Goal: Transaction & Acquisition: Purchase product/service

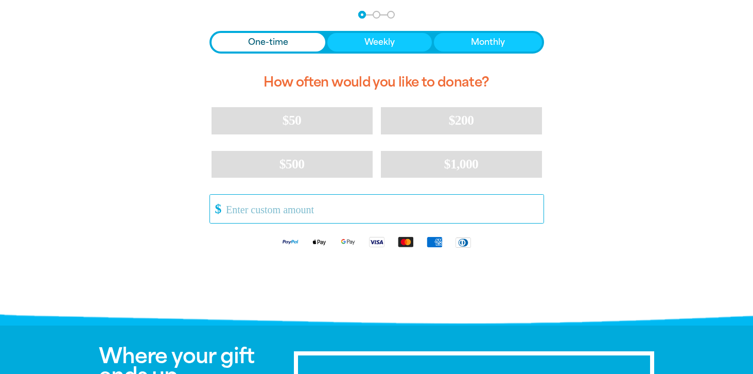
click at [264, 208] on input "Other Amount" at bounding box center [381, 209] width 324 height 28
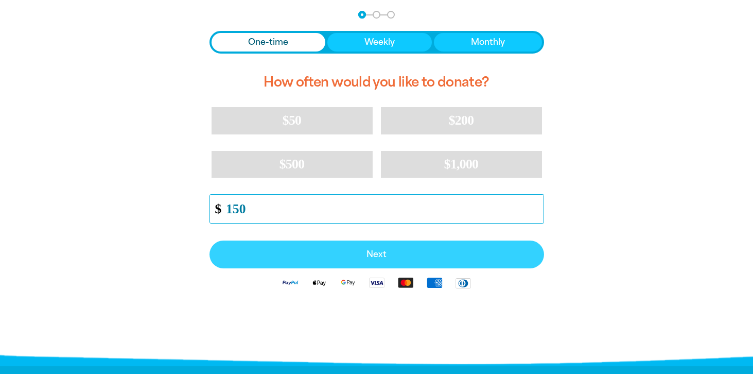
type input "150"
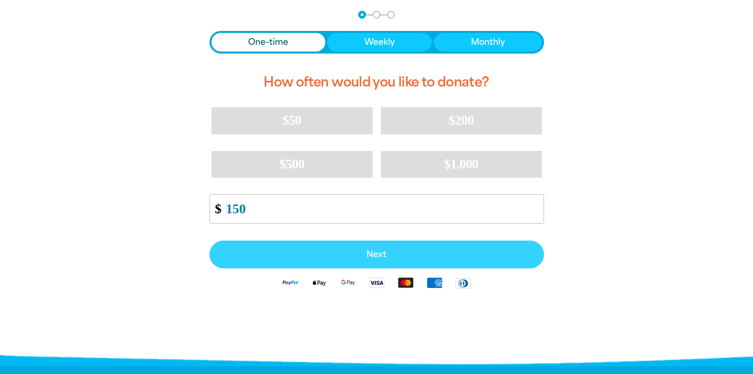
click at [374, 258] on span "Next" at bounding box center [377, 254] width 312 height 8
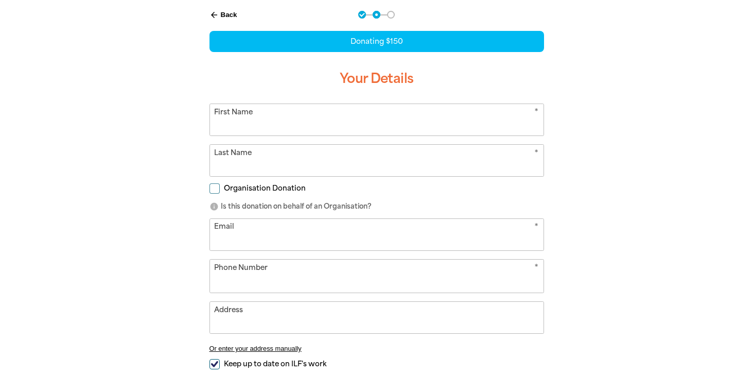
scroll to position [193, 0]
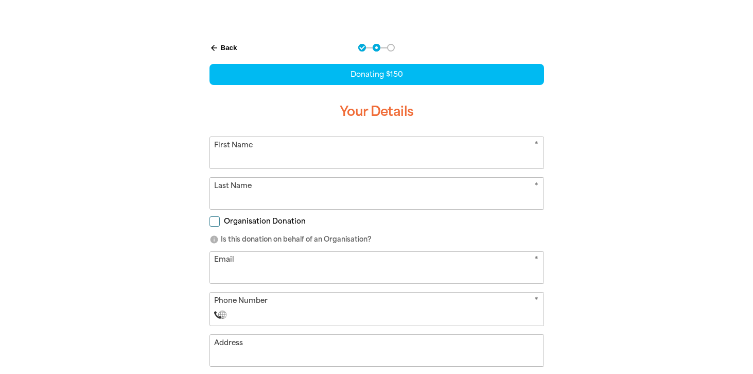
click at [236, 157] on input "First Name" at bounding box center [377, 152] width 334 height 31
type input "[PERSON_NAME]"
click at [232, 196] on input "Last Name" at bounding box center [377, 193] width 334 height 31
type input "[PERSON_NAME]"
click at [188, 229] on div "arrow_back Back Step 1 Step 2 Step 3 Donating $150 Your Details * First Name [P…" at bounding box center [376, 270] width 391 height 479
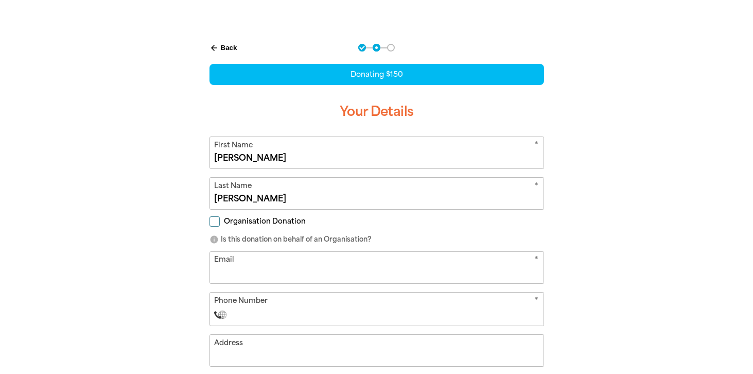
click at [217, 224] on input "Organisation Donation" at bounding box center [214, 221] width 10 height 10
checkbox input "true"
click at [237, 261] on input "Organisation Name" at bounding box center [377, 267] width 334 height 31
type input "Words of a Feather"
click at [140, 272] on div "arrow_back Back Step 1 Step 2 Step 3 Donating $150 Your Details * First Name [P…" at bounding box center [377, 291] width 618 height 520
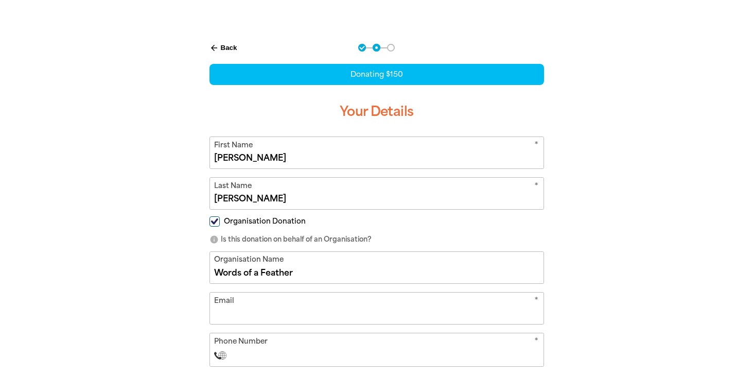
click at [233, 310] on input "Email" at bounding box center [377, 307] width 334 height 31
type input "[PERSON_NAME][EMAIL_ADDRESS][DOMAIN_NAME]"
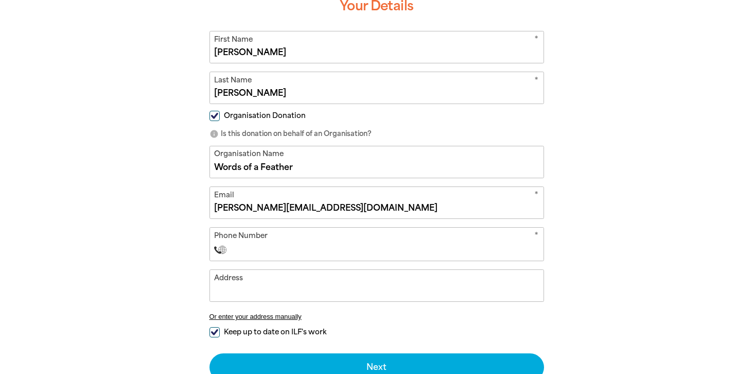
scroll to position [300, 0]
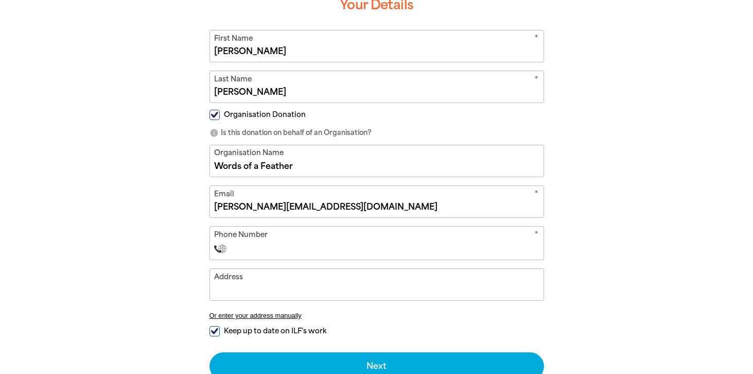
click at [248, 253] on input "Phone Number" at bounding box center [387, 248] width 304 height 12
type input "[PHONE_NUMBER]"
select select "AU"
type input "[STREET_ADDRESS]"
select select "ZZ"
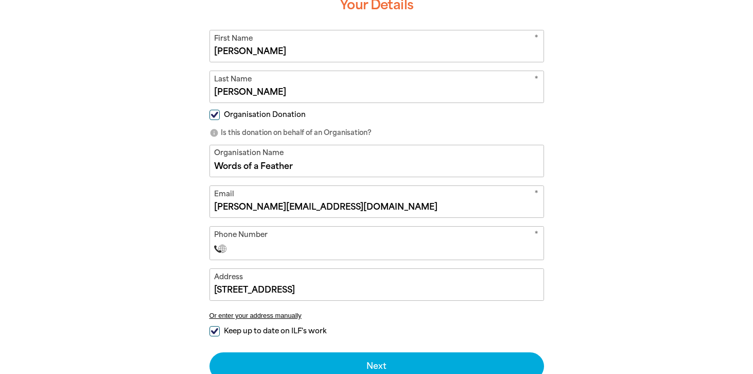
type input "[PHONE_NUMBER]"
click at [175, 279] on div "arrow_back Back Step 1 Step 2 Step 3 Donating $150 Your Details * First Name [P…" at bounding box center [377, 184] width 618 height 520
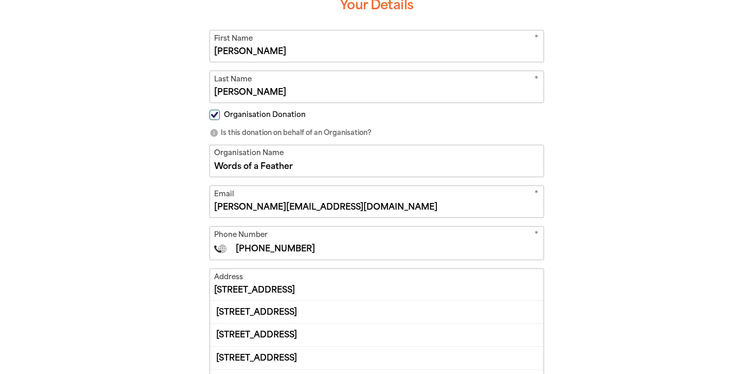
click at [253, 289] on input "[STREET_ADDRESS]" at bounding box center [377, 284] width 334 height 31
click at [165, 312] on div "arrow_back Back Step 1 Step 2 Step 3 Donating $150 Your Details * First Name [P…" at bounding box center [377, 235] width 618 height 623
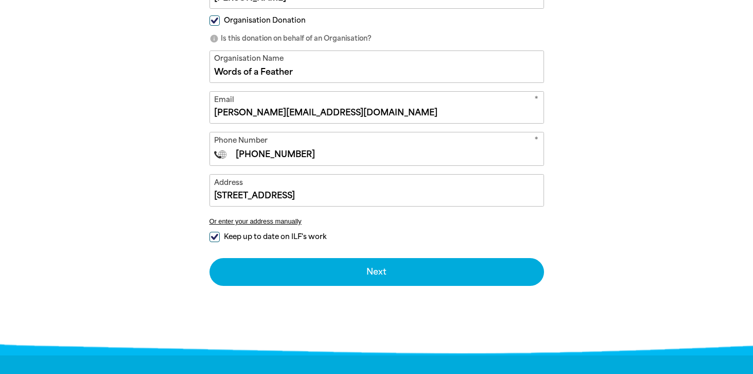
scroll to position [401, 0]
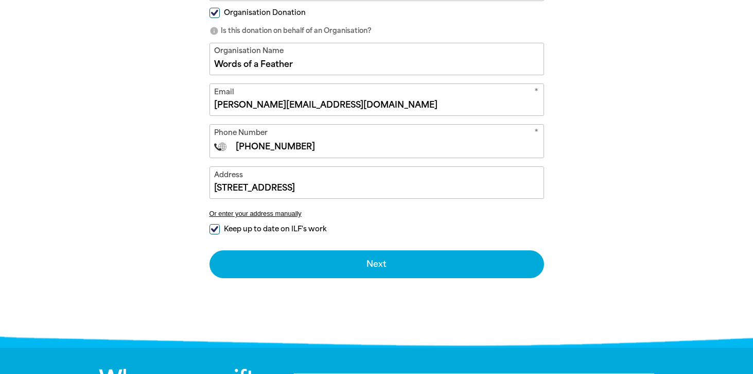
click at [212, 227] on input "Keep up to date on ILF's work" at bounding box center [214, 229] width 10 height 10
checkbox input "false"
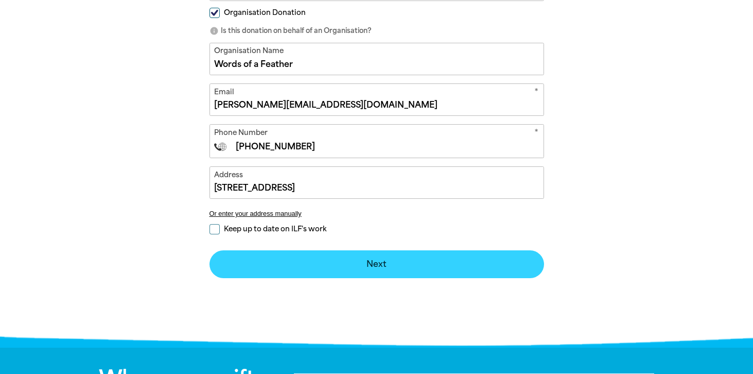
click at [394, 266] on button "Next chevron_right" at bounding box center [376, 264] width 335 height 28
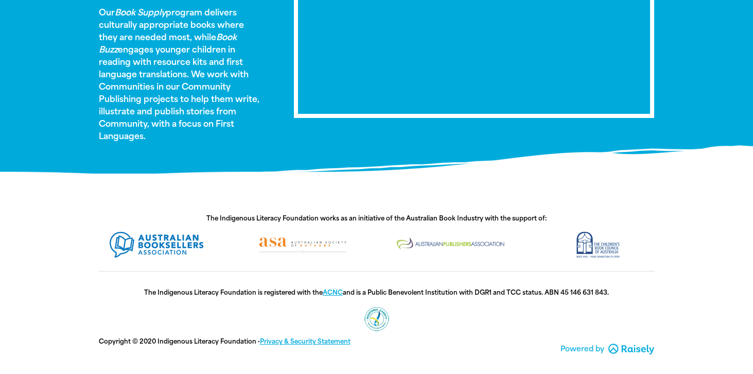
scroll to position [0, 0]
